Goal: Find contact information: Find contact information

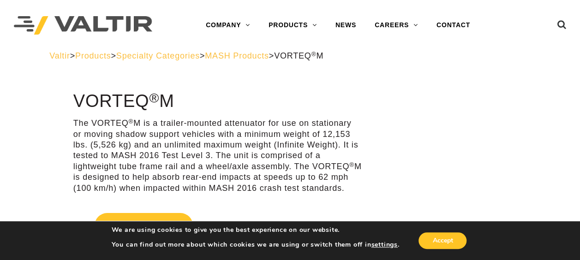
drag, startPoint x: 180, startPoint y: 101, endPoint x: 76, endPoint y: 97, distance: 104.8
click at [76, 97] on h1 "VORTEQ ® M" at bounding box center [217, 101] width 288 height 19
drag, startPoint x: 76, startPoint y: 97, endPoint x: 89, endPoint y: 96, distance: 13.0
copy h1 "VORTEQ ® M"
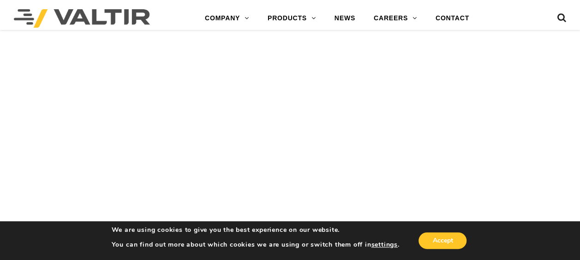
scroll to position [1013, 0]
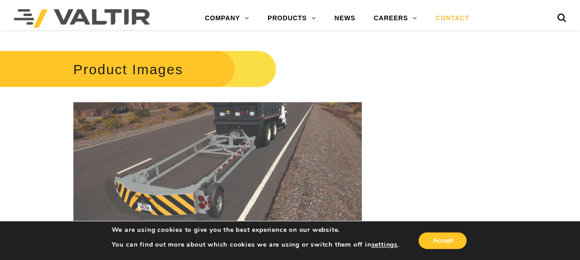
click at [461, 18] on link "CONTACT" at bounding box center [452, 18] width 52 height 18
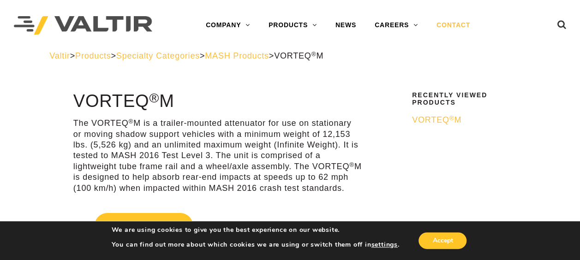
click at [460, 24] on link "CONTACT" at bounding box center [453, 25] width 52 height 18
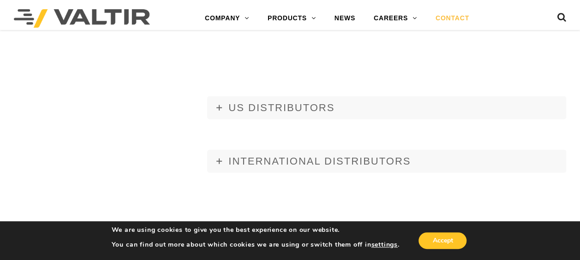
scroll to position [1015, 0]
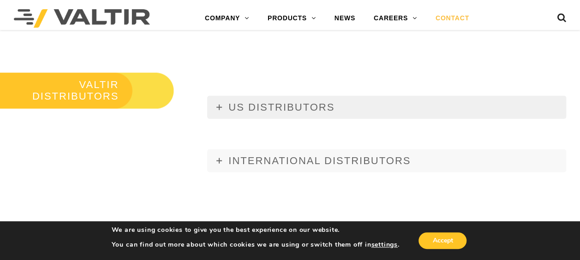
click at [285, 108] on span "US DISTRIBUTORS" at bounding box center [281, 108] width 106 height 12
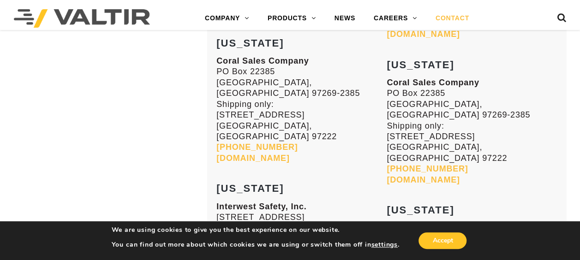
scroll to position [1246, 0]
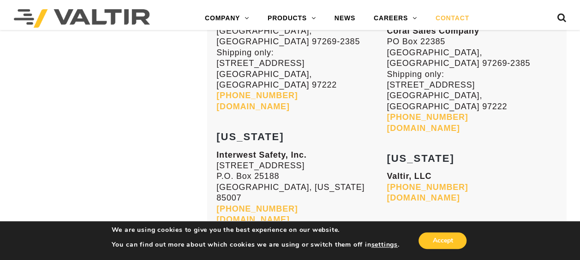
click at [241, 215] on link "[DOMAIN_NAME]" at bounding box center [252, 219] width 73 height 9
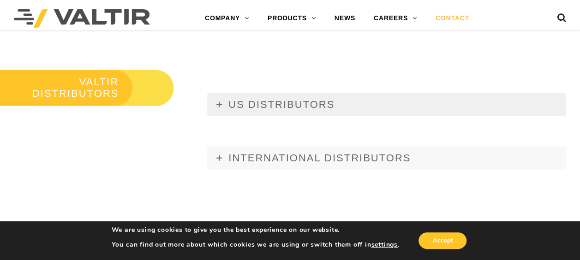
scroll to position [1015, 0]
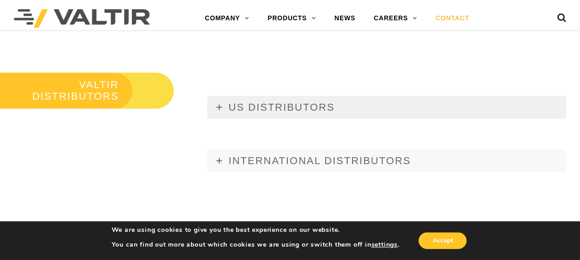
click at [308, 112] on span "US DISTRIBUTORS" at bounding box center [281, 108] width 106 height 12
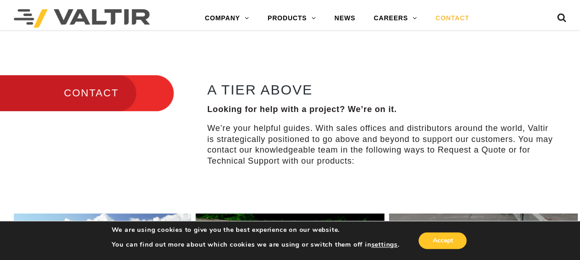
scroll to position [231, 0]
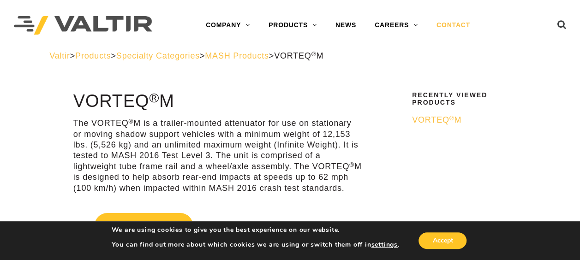
click at [450, 21] on link "CONTACT" at bounding box center [453, 25] width 52 height 18
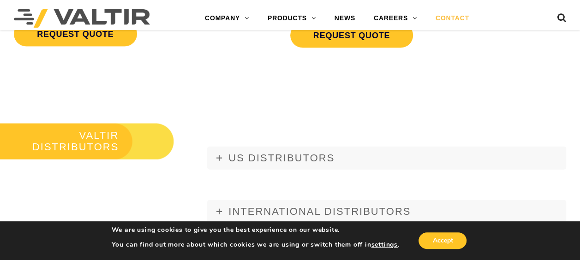
scroll to position [969, 0]
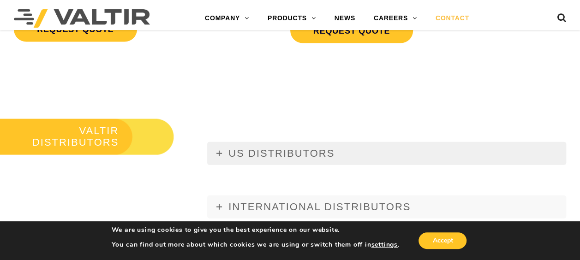
click at [271, 154] on span "US DISTRIBUTORS" at bounding box center [281, 154] width 106 height 12
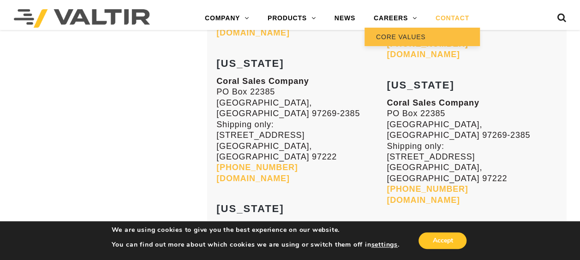
scroll to position [1015, 0]
